Goal: Task Accomplishment & Management: Manage account settings

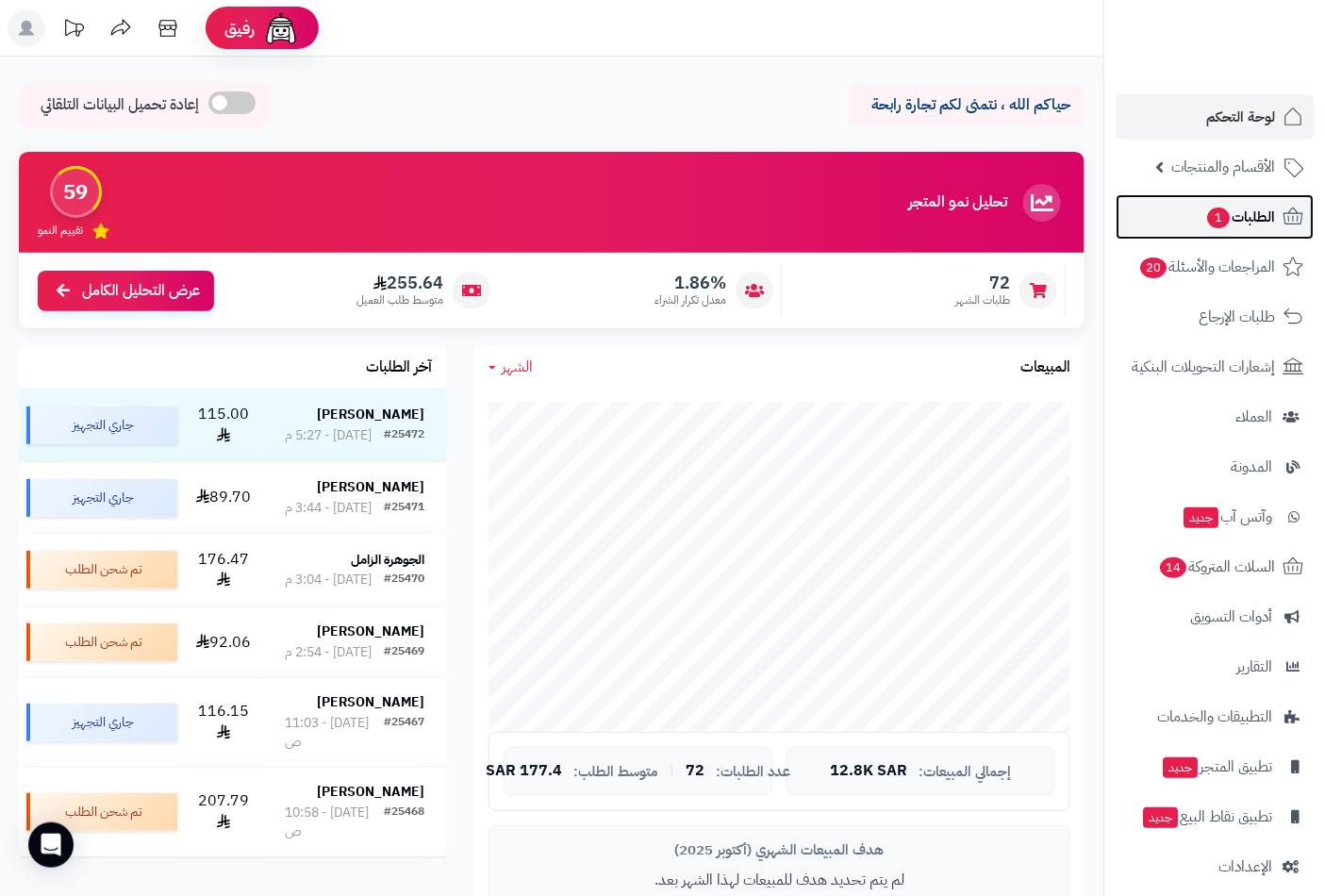
click at [1228, 217] on span "الطلبات 1" at bounding box center [1240, 217] width 70 height 27
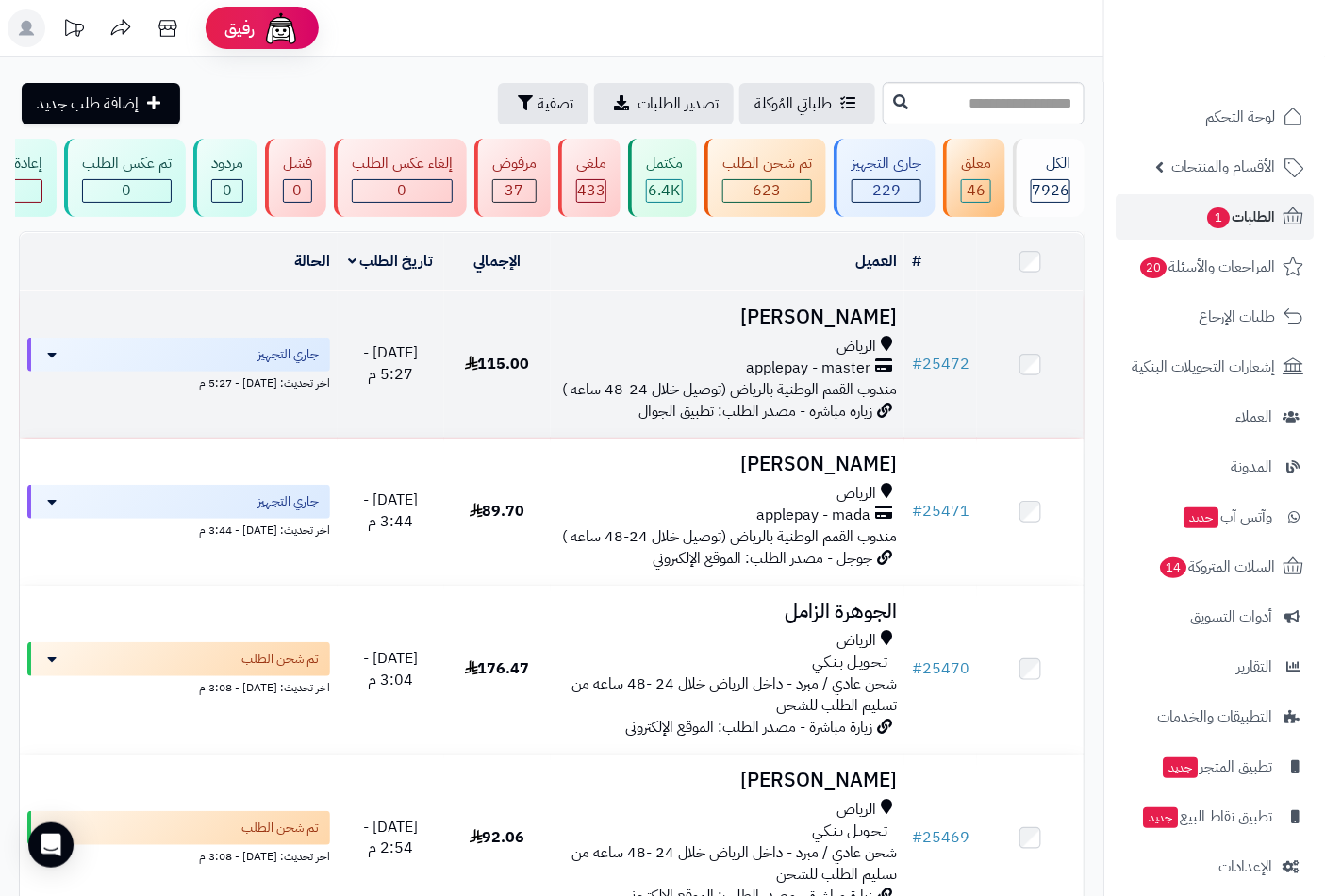
click at [718, 372] on div "applepay - master" at bounding box center [728, 369] width 339 height 22
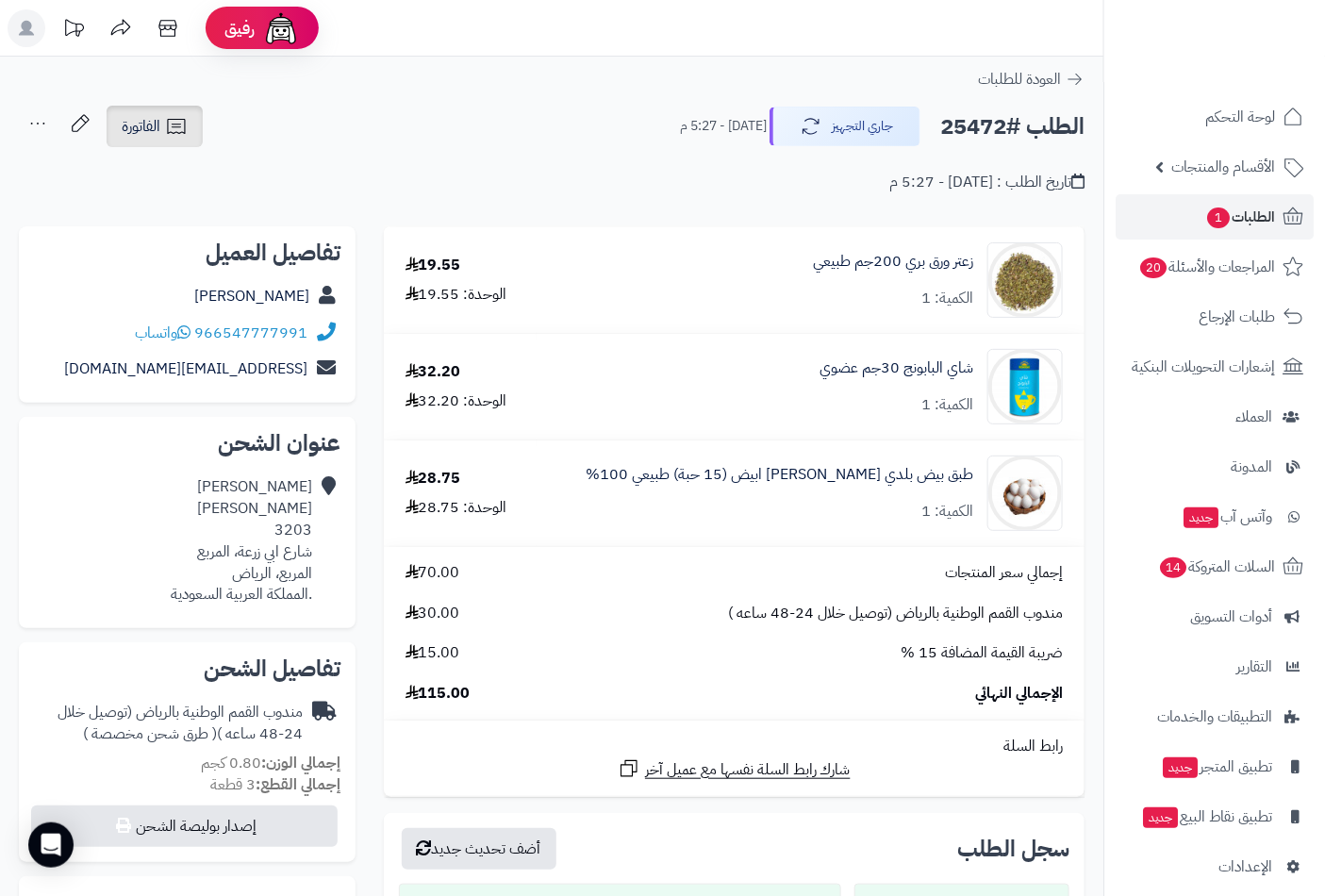
click at [163, 134] on link "الفاتورة" at bounding box center [154, 127] width 96 height 42
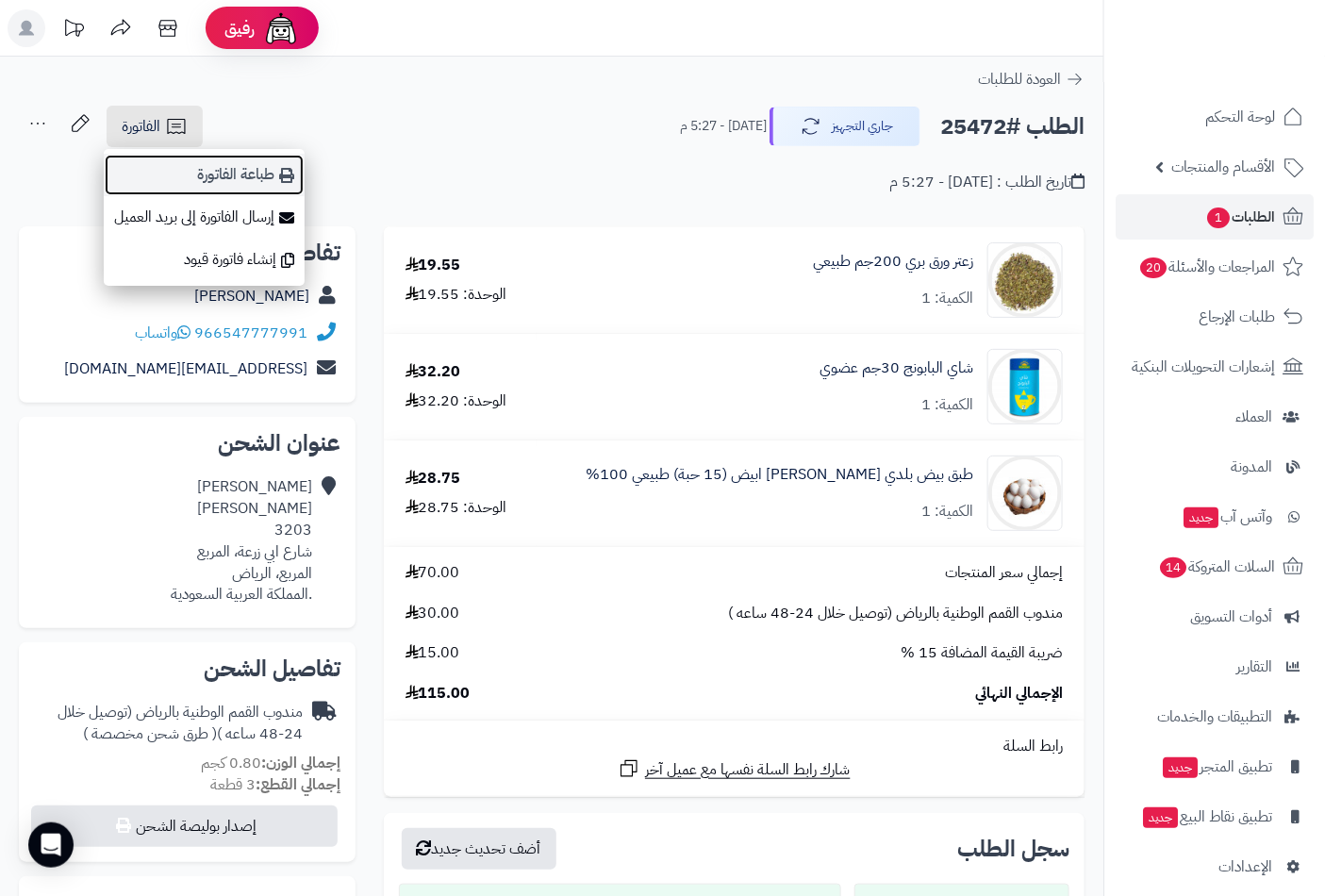
click at [247, 172] on link "طباعة الفاتورة" at bounding box center [204, 175] width 201 height 43
